Goal: Task Accomplishment & Management: Manage account settings

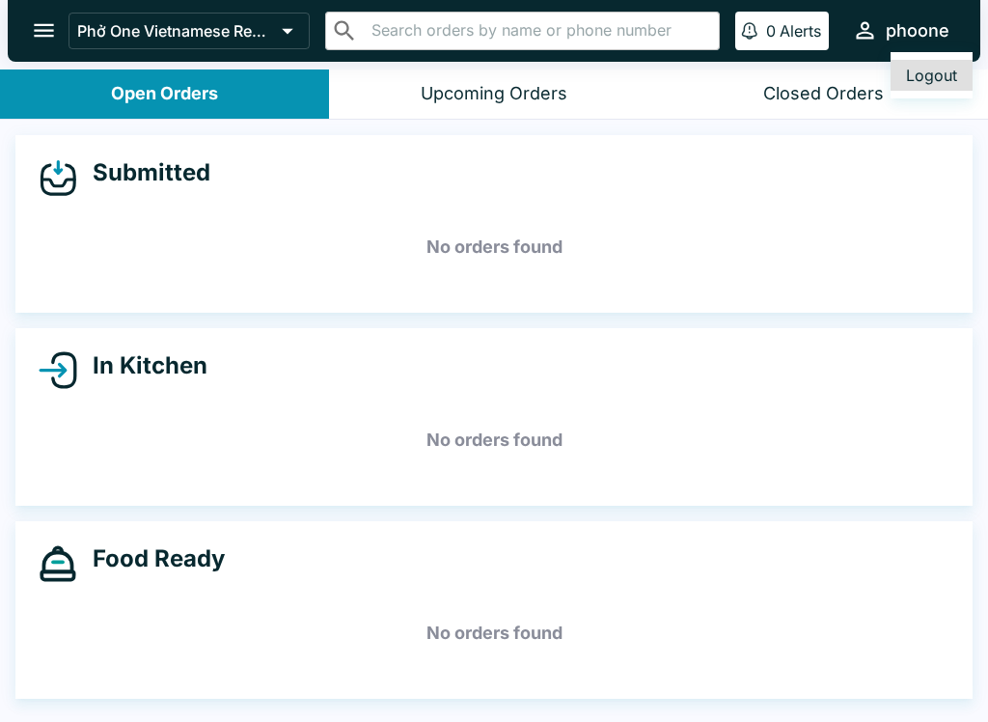
click at [702, 320] on div at bounding box center [494, 361] width 988 height 722
click at [43, 32] on icon "open drawer" at bounding box center [44, 31] width 20 height 14
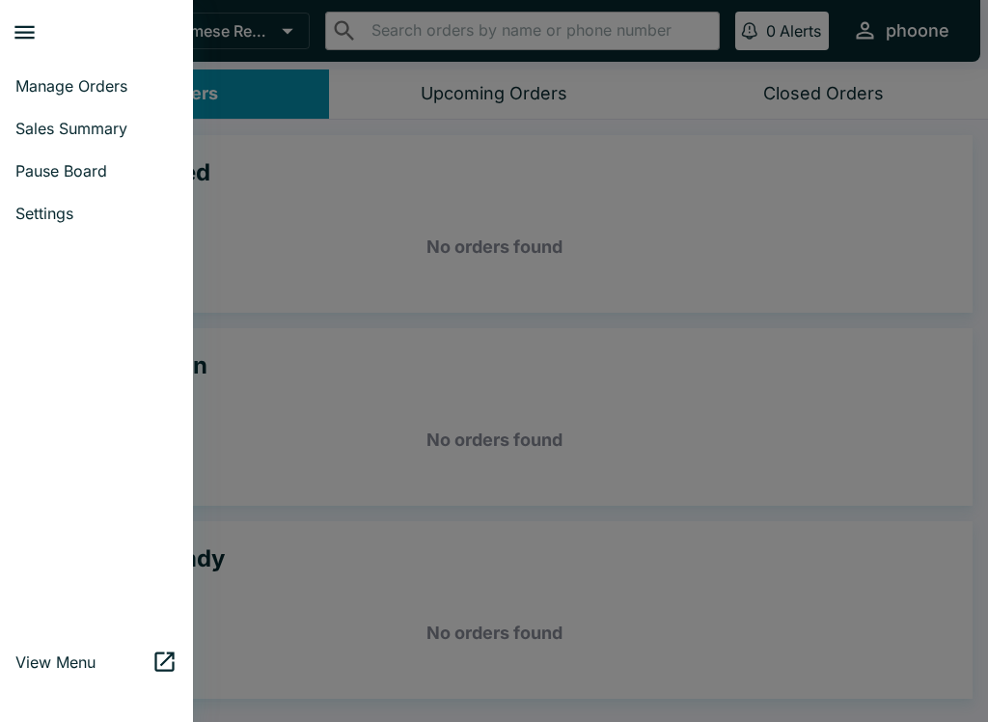
click at [65, 217] on span "Settings" at bounding box center [96, 213] width 162 height 19
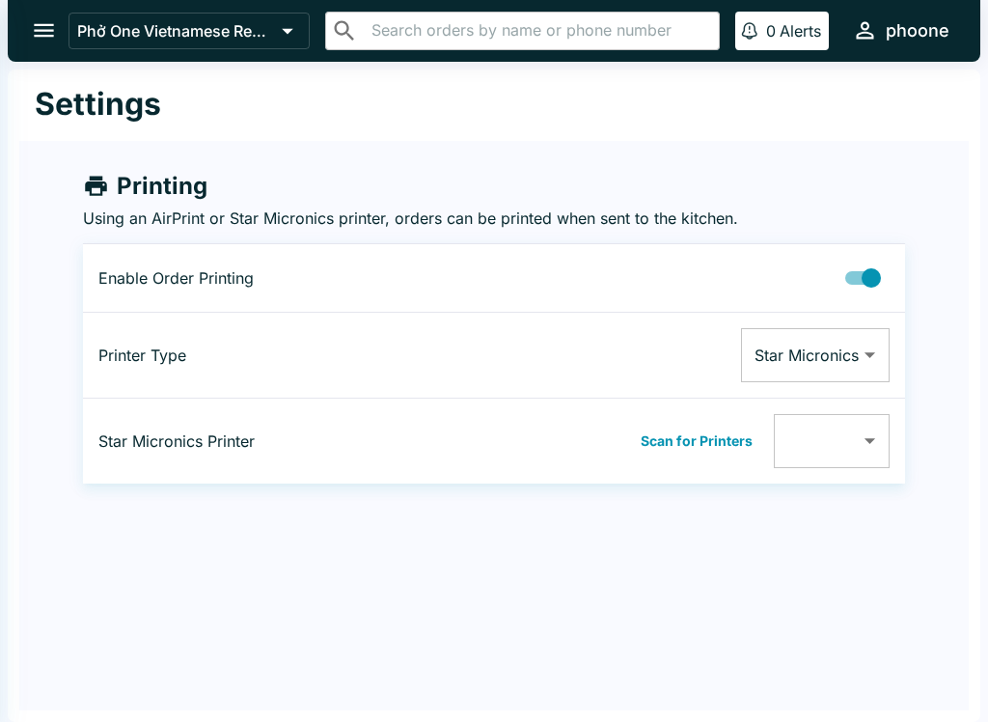
type input "001162217F38"
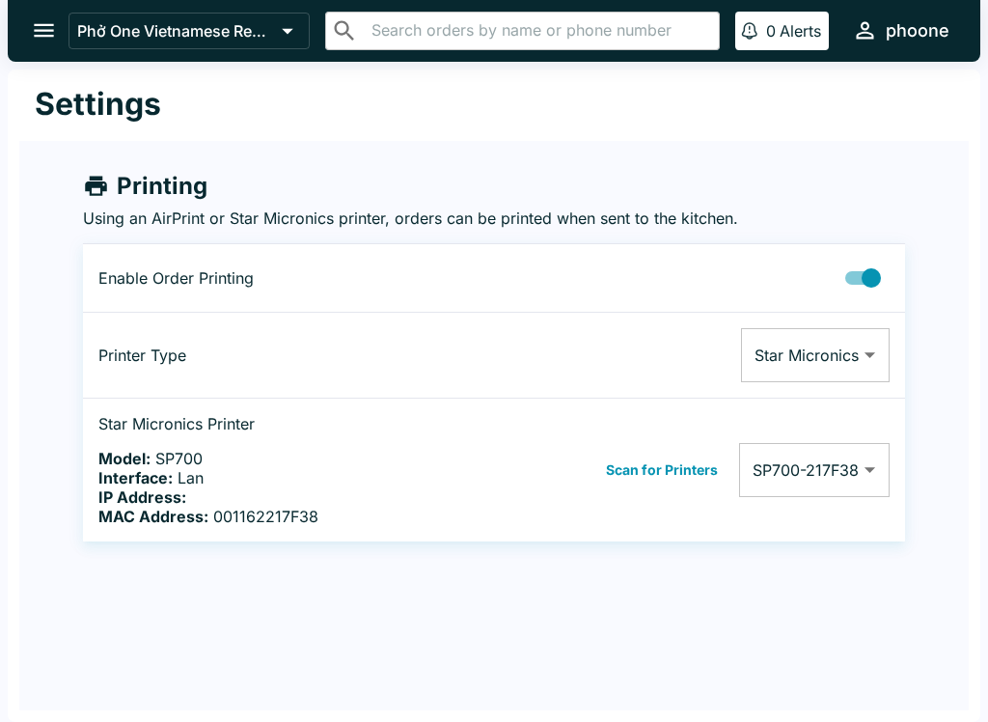
click at [67, 25] on button "open drawer" at bounding box center [43, 30] width 49 height 49
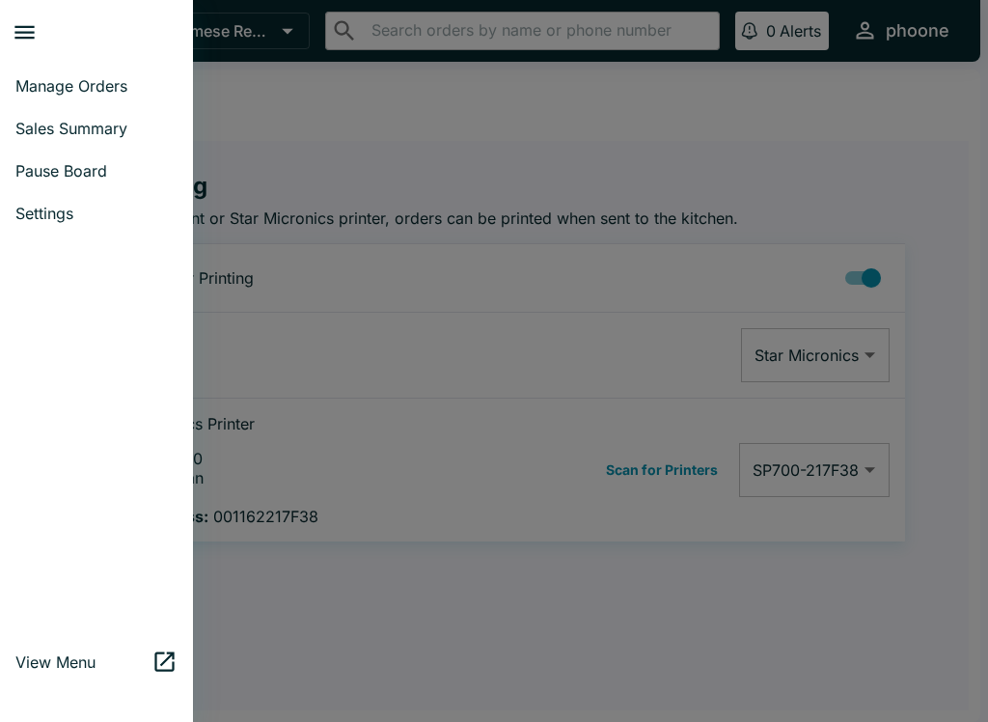
click at [97, 86] on span "Manage Orders" at bounding box center [96, 85] width 162 height 19
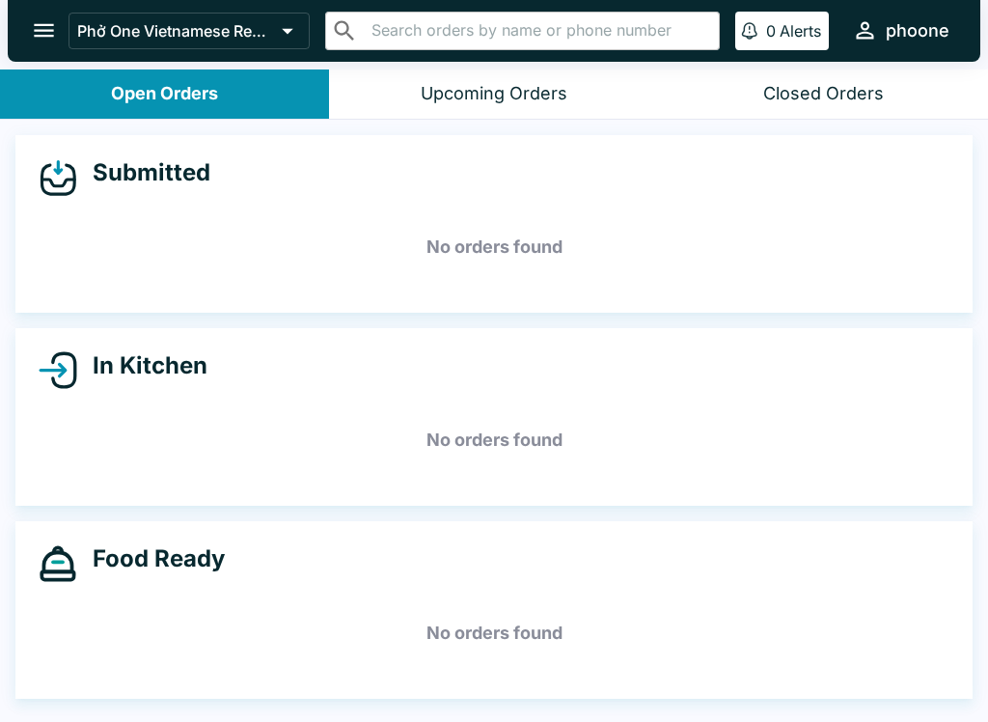
click at [433, 89] on div "Upcoming Orders" at bounding box center [494, 94] width 147 height 22
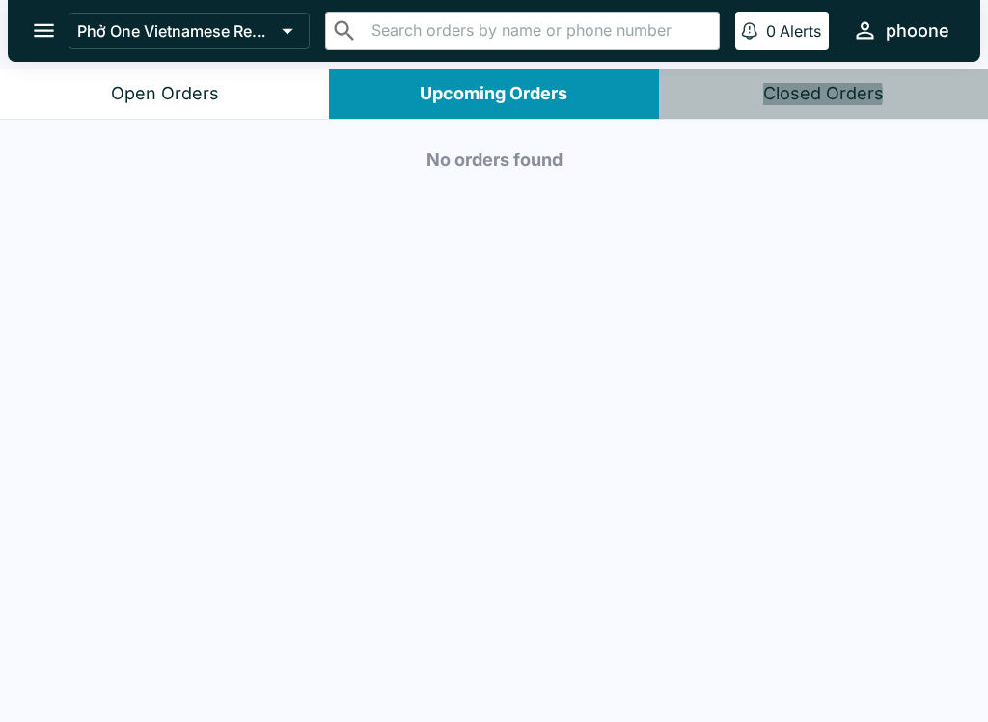
click at [813, 95] on div "Closed Orders" at bounding box center [824, 94] width 121 height 22
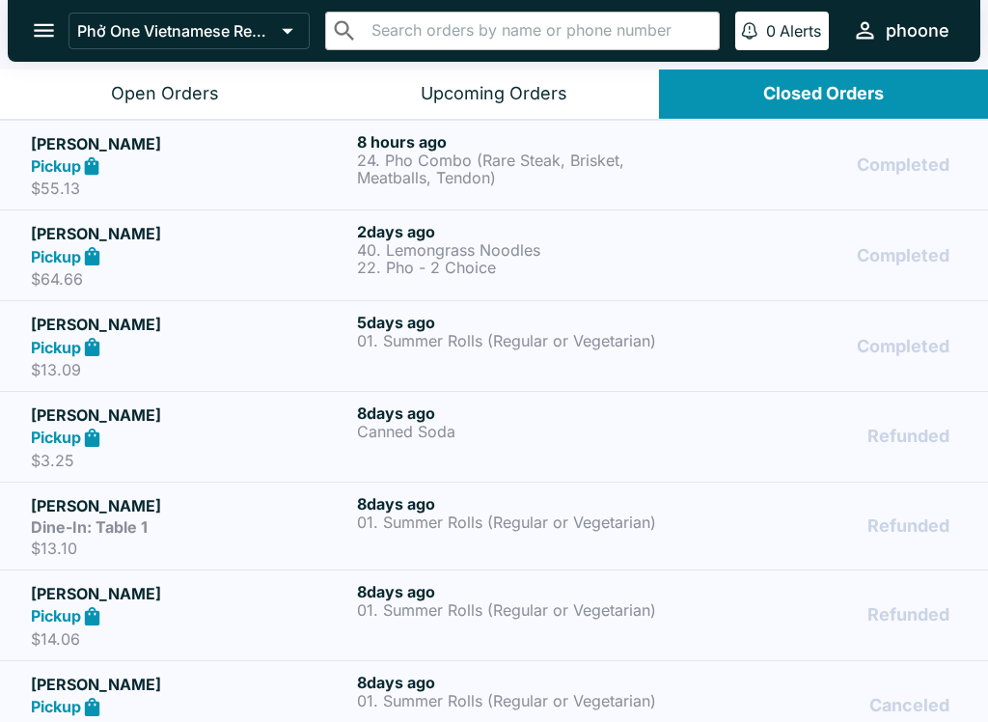
click at [403, 160] on p "24. Pho Combo (Rare Steak, Brisket, Meatballs, Tendon)" at bounding box center [516, 169] width 319 height 35
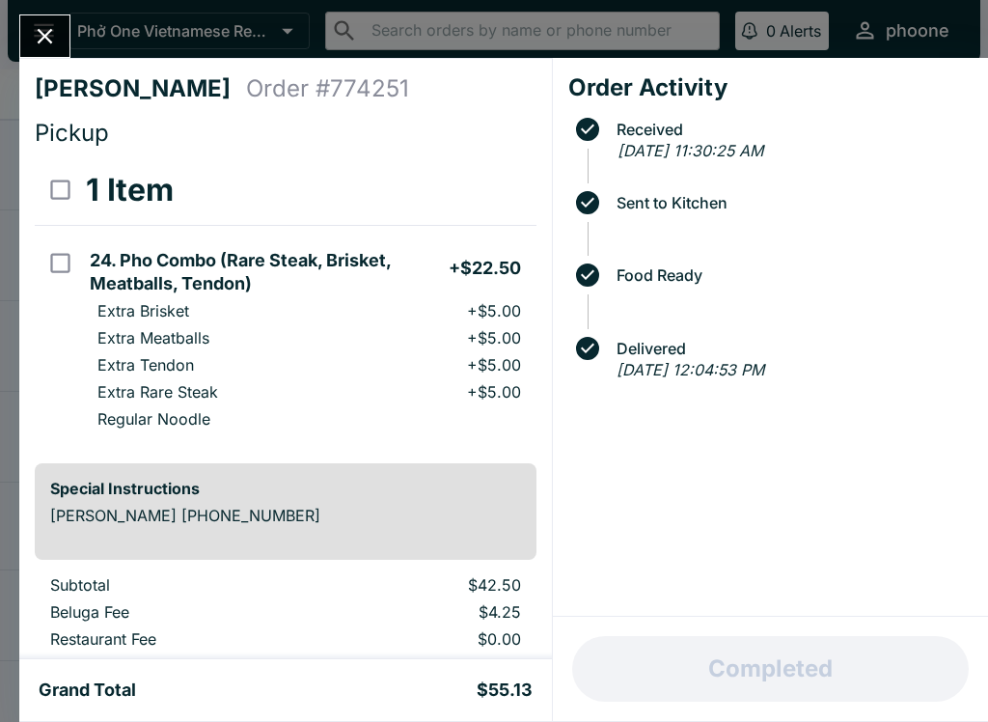
click at [50, 33] on icon "Close" at bounding box center [45, 36] width 15 height 15
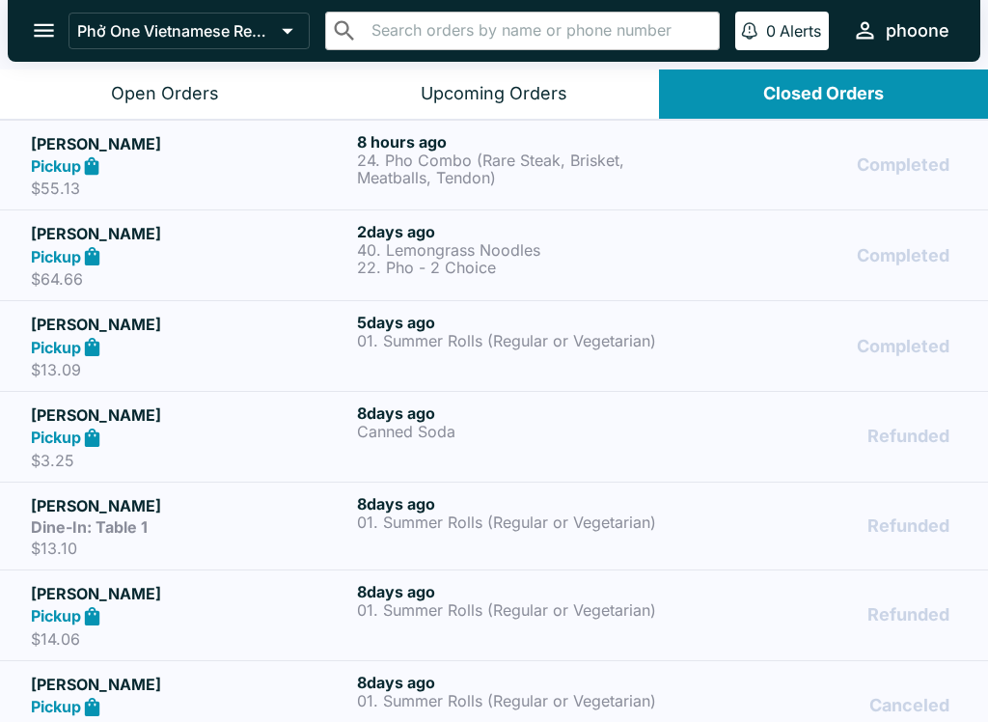
click at [49, 11] on button "open drawer" at bounding box center [43, 30] width 49 height 49
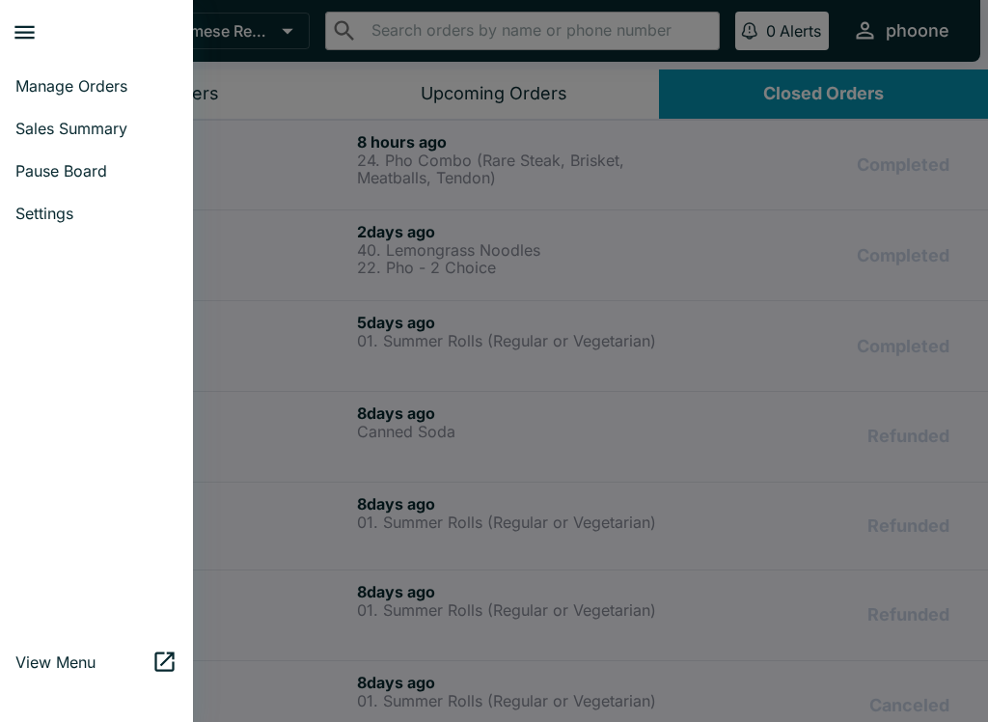
click at [721, 448] on div at bounding box center [494, 361] width 988 height 722
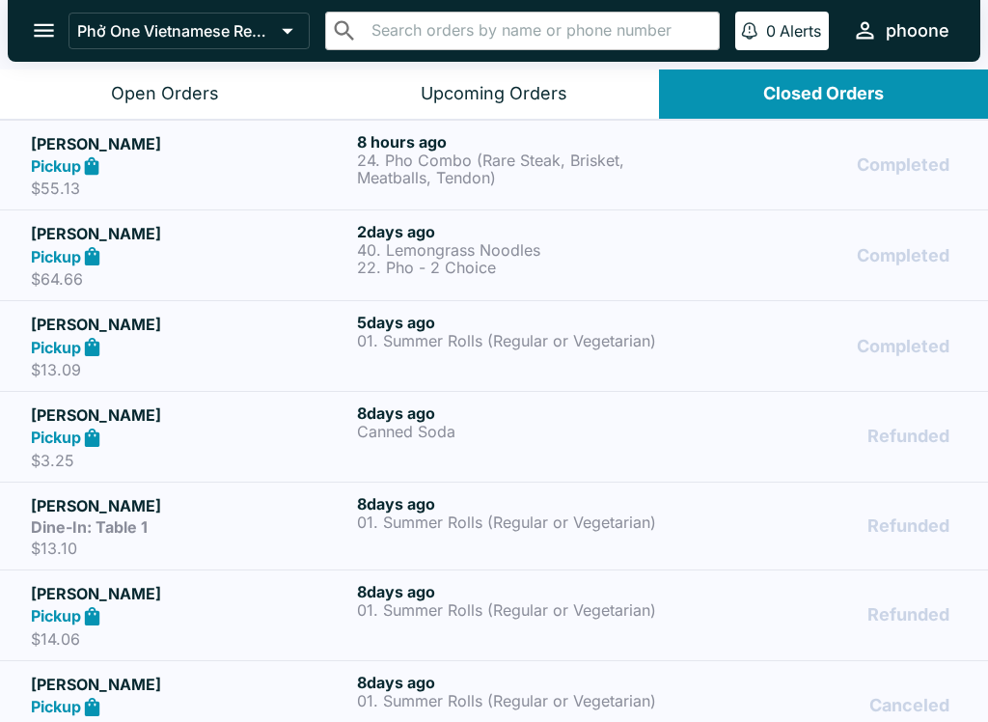
click at [212, 96] on div "Open Orders" at bounding box center [165, 94] width 108 height 22
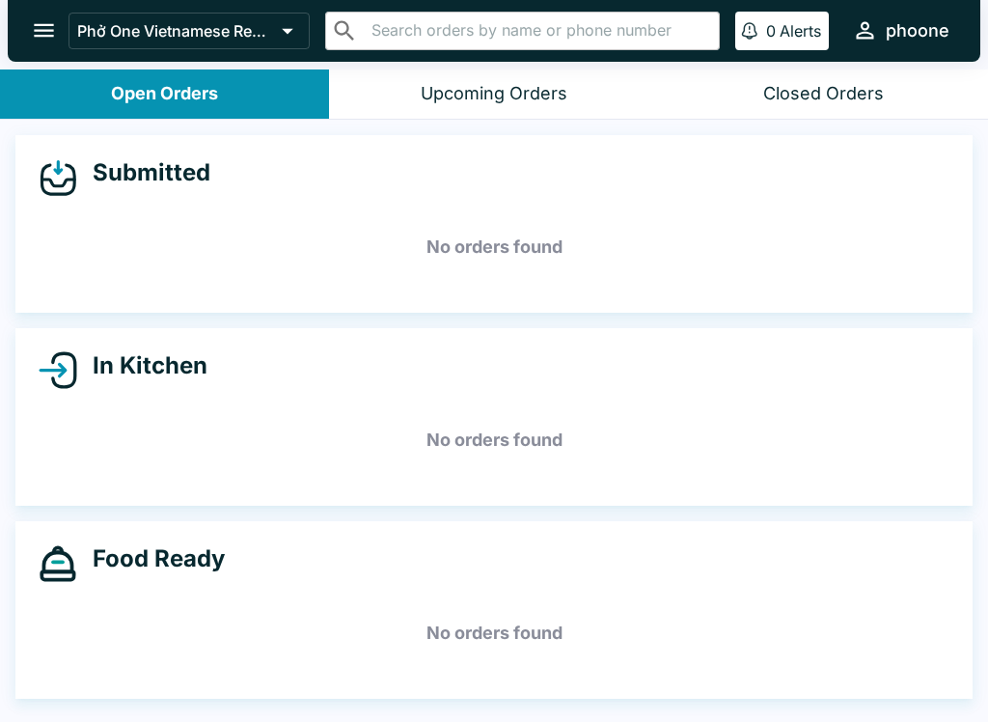
click at [96, 170] on h4 "Submitted" at bounding box center [143, 172] width 133 height 29
click at [79, 372] on h4 "In Kitchen" at bounding box center [142, 365] width 130 height 29
click at [91, 589] on div "Food Ready No orders found" at bounding box center [494, 610] width 958 height 178
click at [41, 570] on icon at bounding box center [58, 563] width 39 height 39
click at [57, 578] on icon at bounding box center [58, 575] width 32 height 8
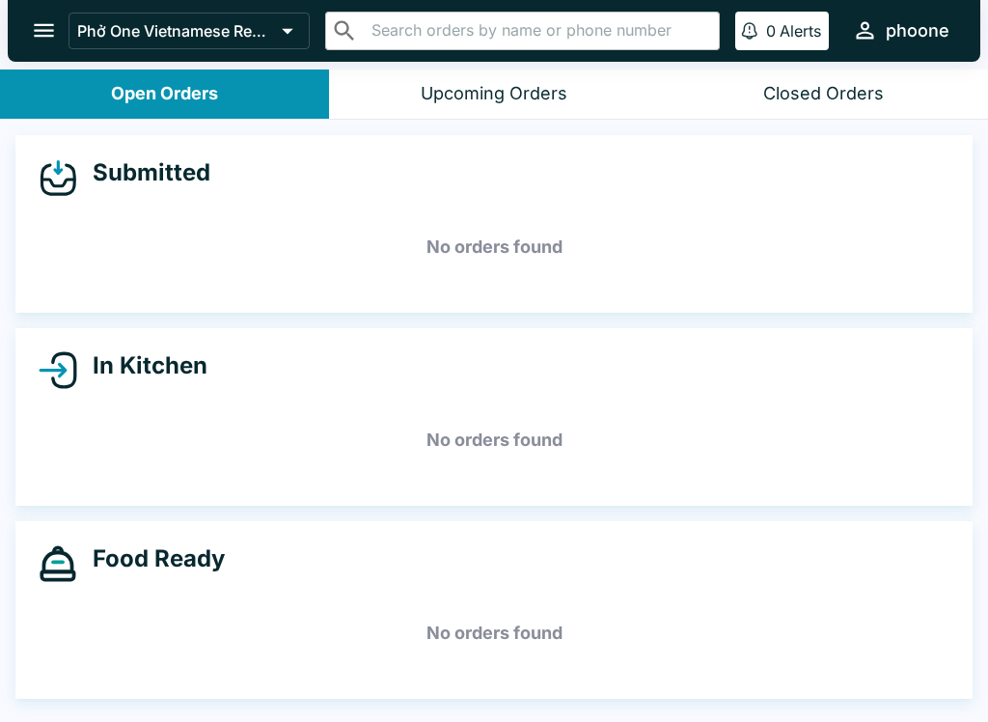
click at [56, 577] on icon at bounding box center [58, 575] width 32 height 8
click at [78, 590] on div "Food Ready No orders found" at bounding box center [494, 610] width 958 height 178
click at [89, 595] on div "Food Ready No orders found" at bounding box center [494, 610] width 958 height 178
click at [89, 594] on div "Food Ready No orders found" at bounding box center [494, 610] width 958 height 178
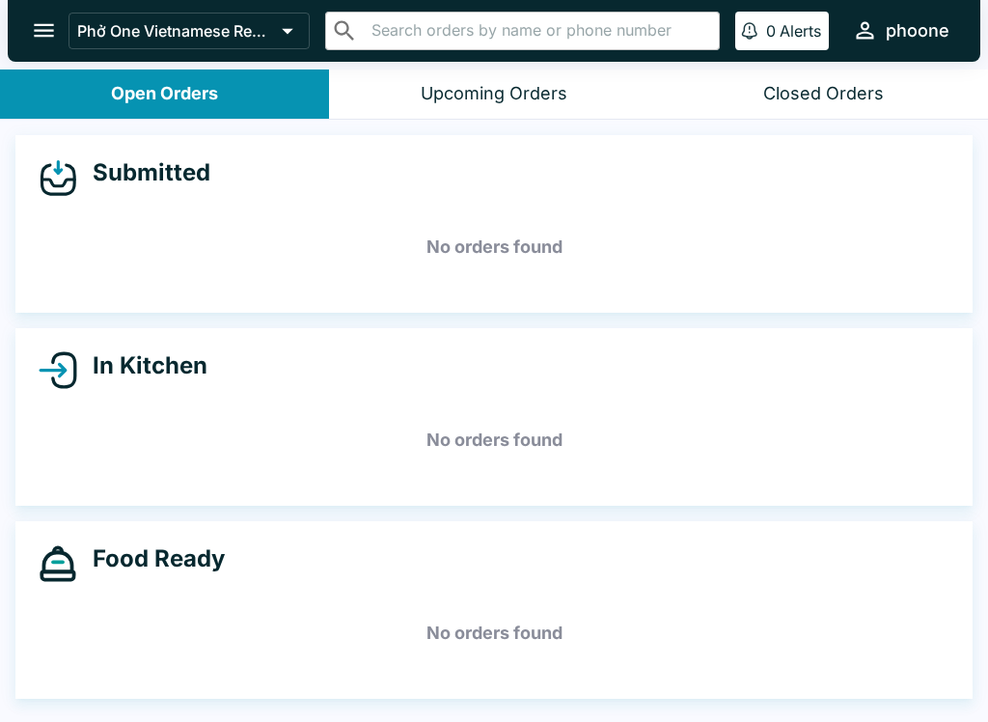
click at [56, 570] on icon at bounding box center [57, 561] width 28 height 19
click at [411, 28] on input "text" at bounding box center [539, 30] width 346 height 27
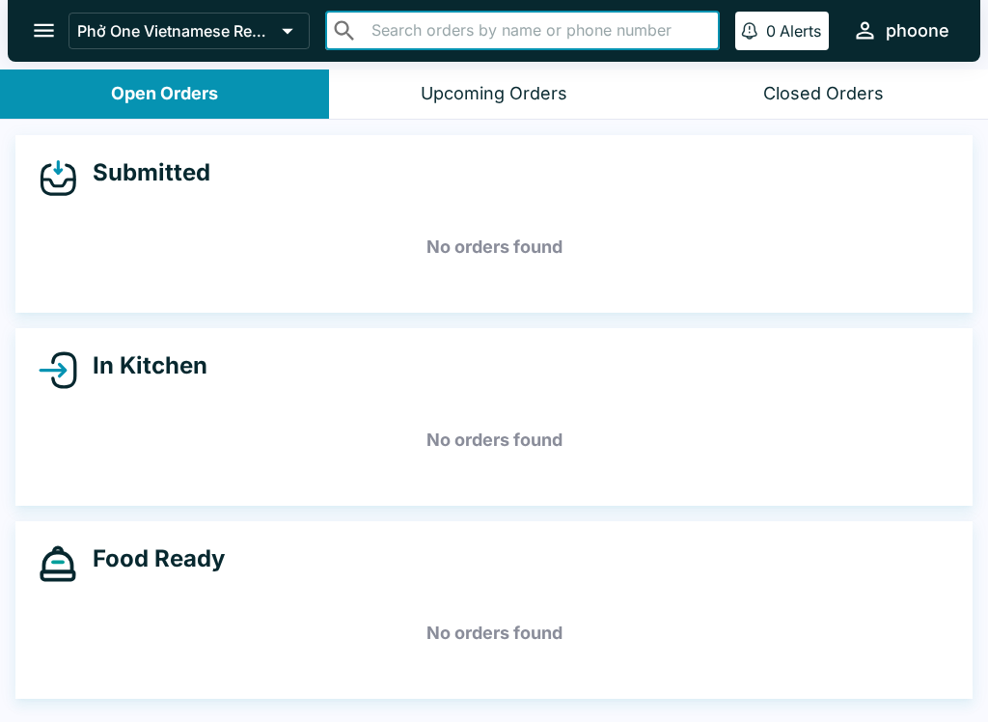
click at [114, 250] on h5 "No orders found" at bounding box center [494, 246] width 911 height 69
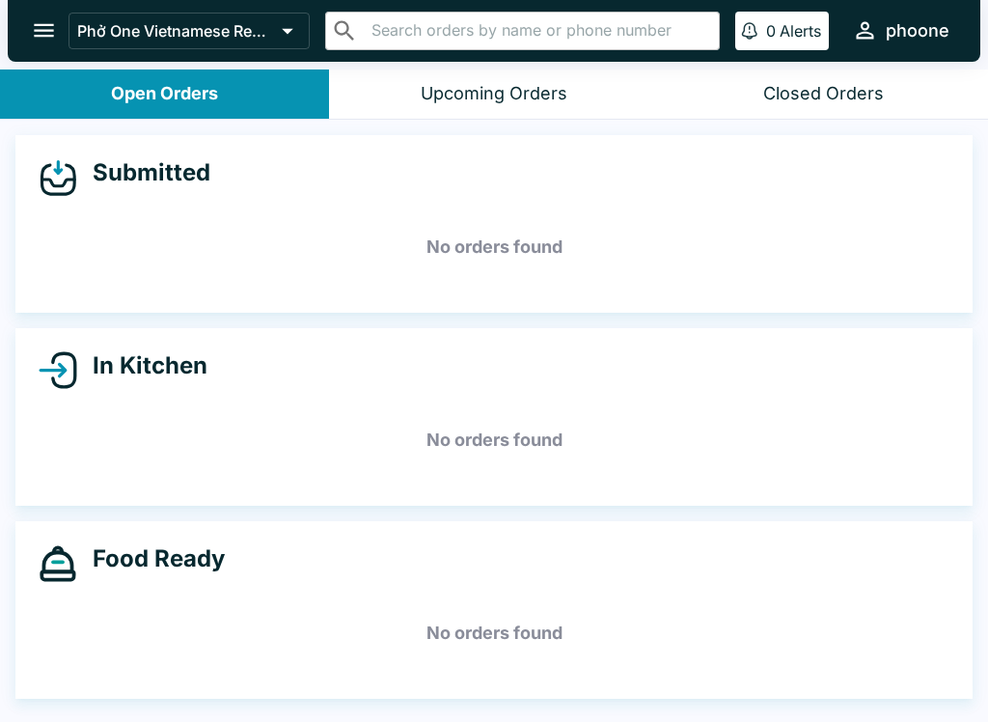
click at [34, 26] on icon "open drawer" at bounding box center [44, 30] width 26 height 26
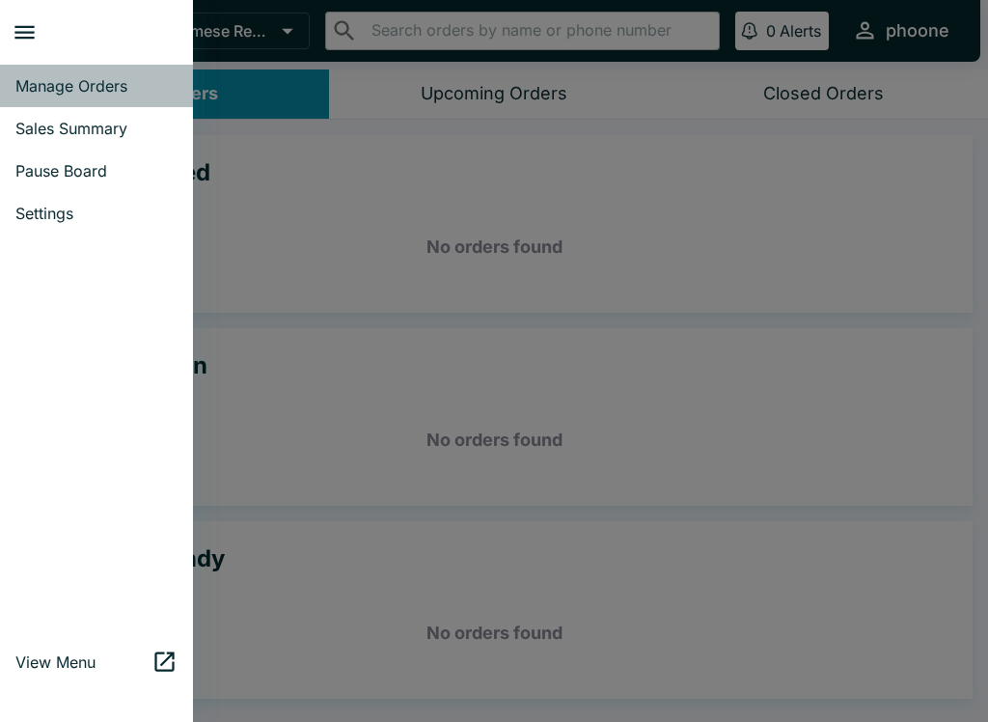
click at [42, 94] on span "Manage Orders" at bounding box center [96, 85] width 162 height 19
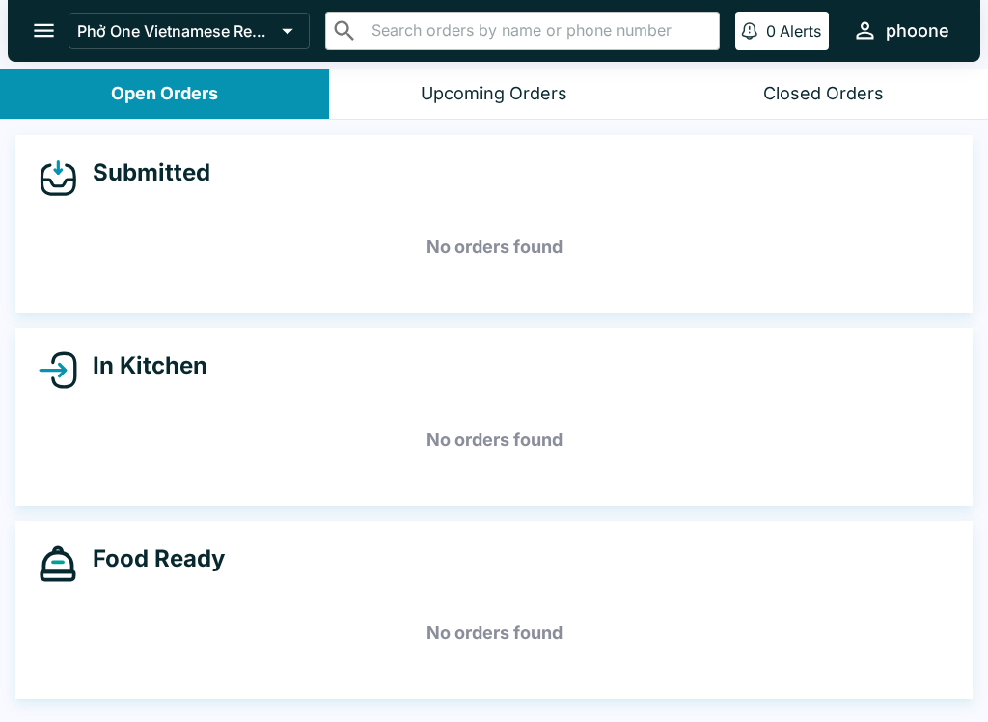
click at [26, 40] on button "open drawer" at bounding box center [43, 30] width 49 height 49
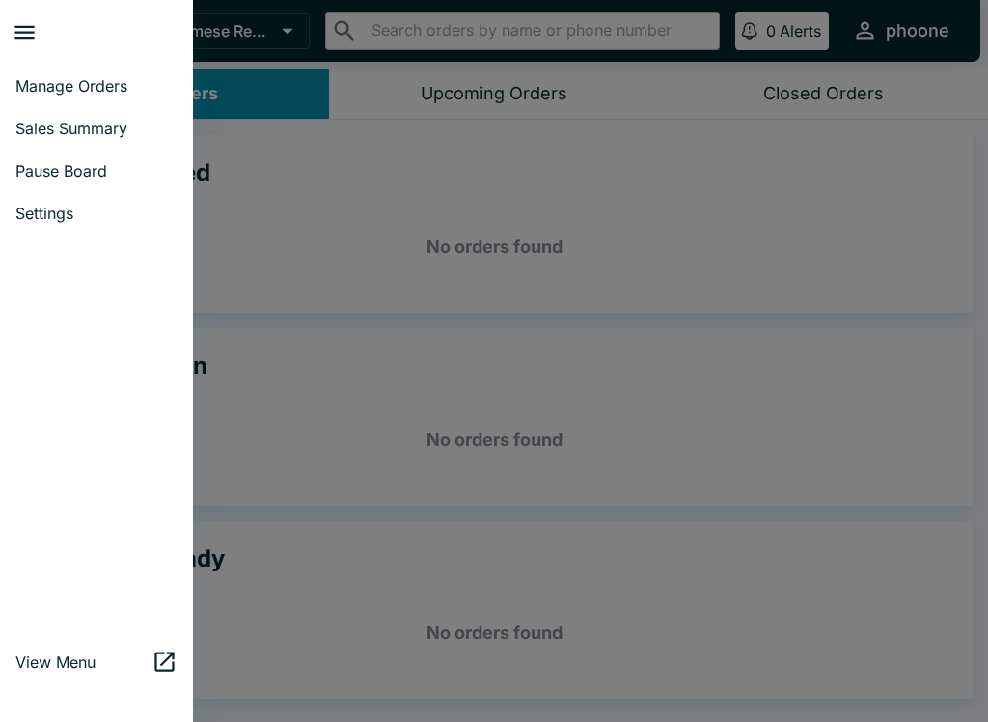
click at [33, 126] on span "Sales Summary" at bounding box center [96, 128] width 162 height 19
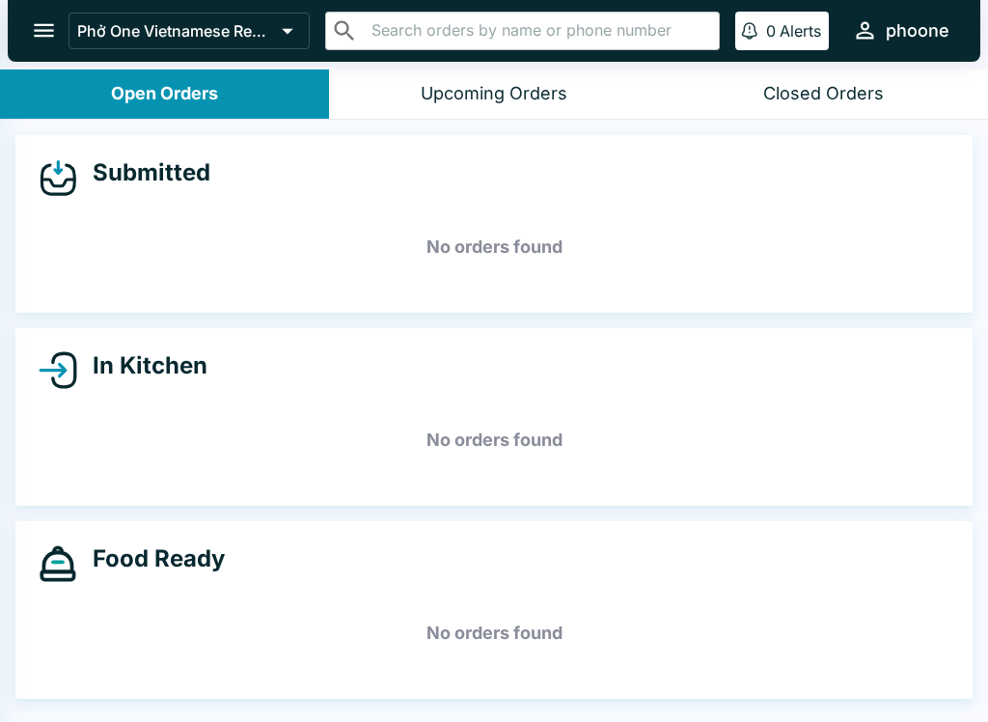
select select "03:00"
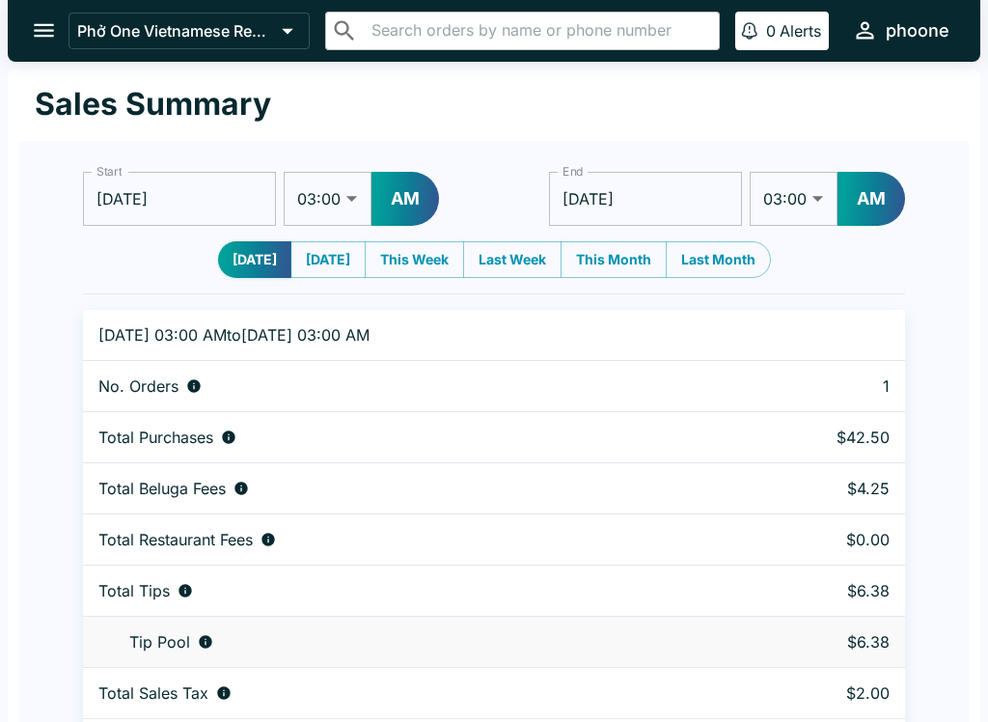
click at [30, 33] on button "open drawer" at bounding box center [43, 30] width 49 height 49
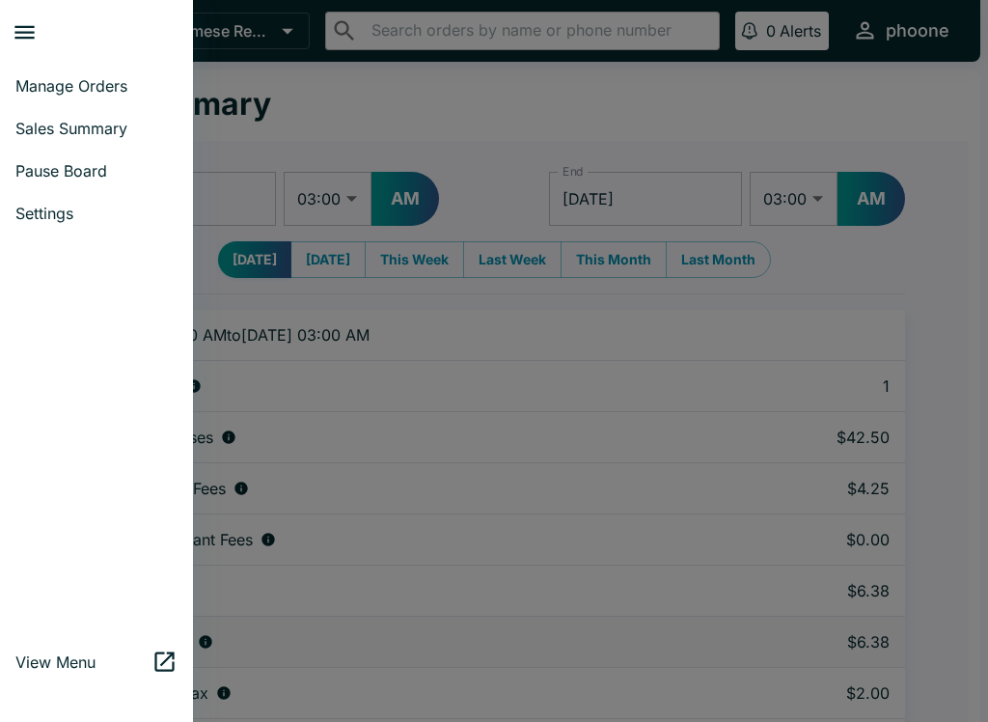
click at [57, 677] on link "View Menu" at bounding box center [96, 662] width 193 height 42
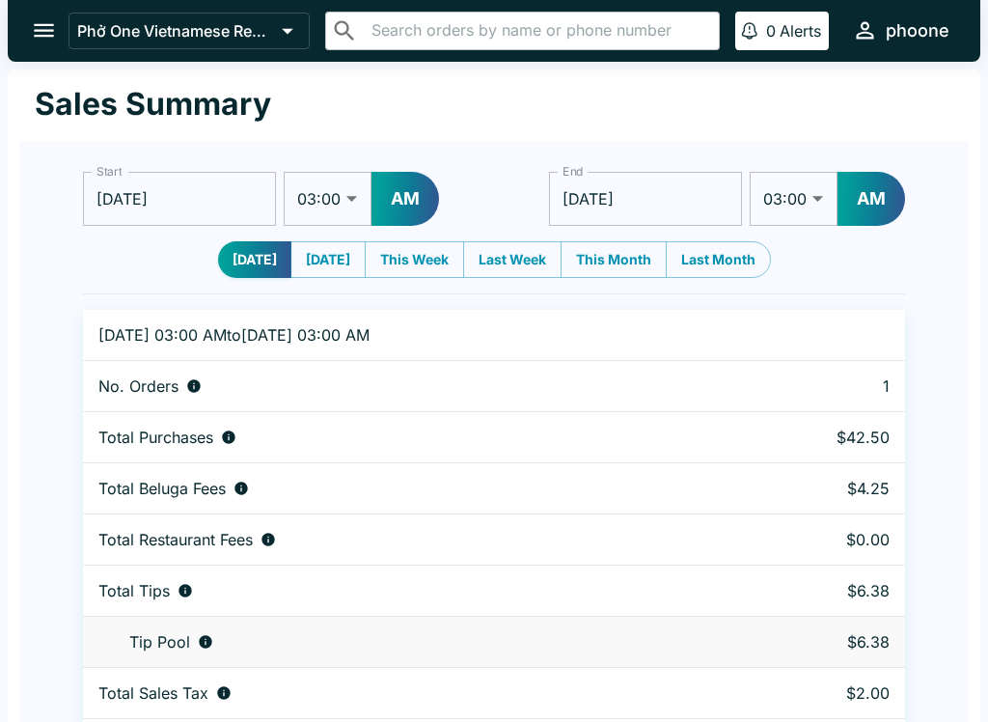
click at [41, 25] on icon "open drawer" at bounding box center [44, 31] width 20 height 14
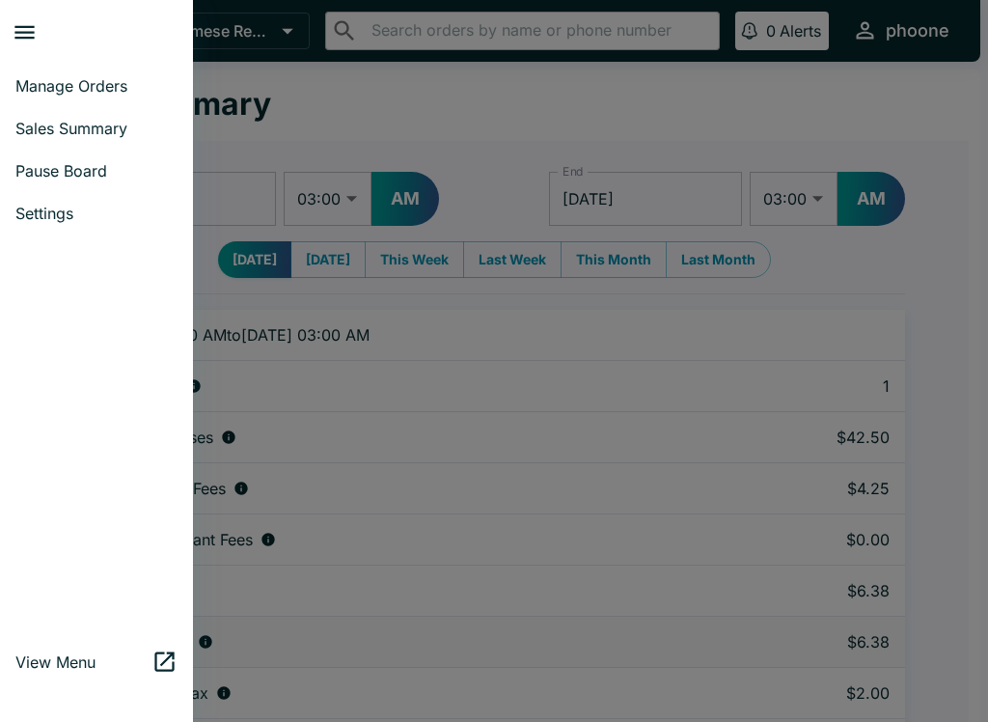
click at [86, 77] on span "Manage Orders" at bounding box center [96, 85] width 162 height 19
